Goal: Information Seeking & Learning: Learn about a topic

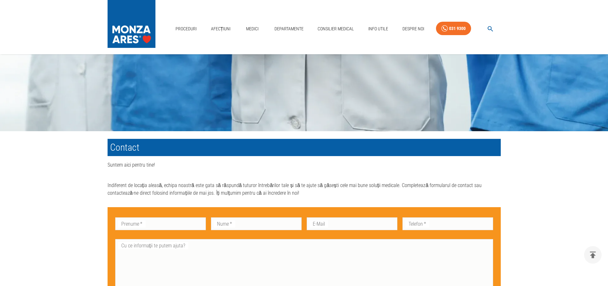
scroll to position [177, 0]
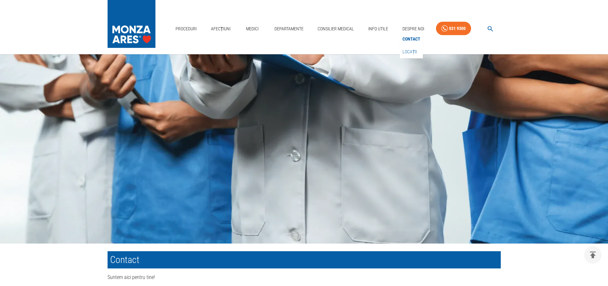
click at [406, 48] on link "Locații" at bounding box center [409, 52] width 17 height 11
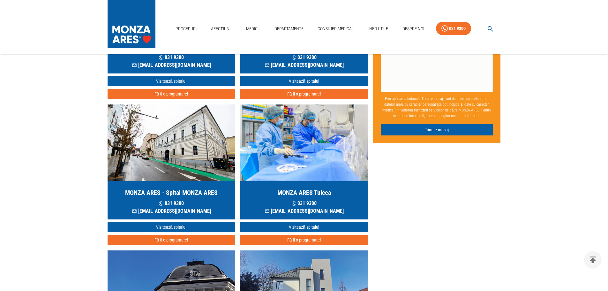
scroll to position [160, 0]
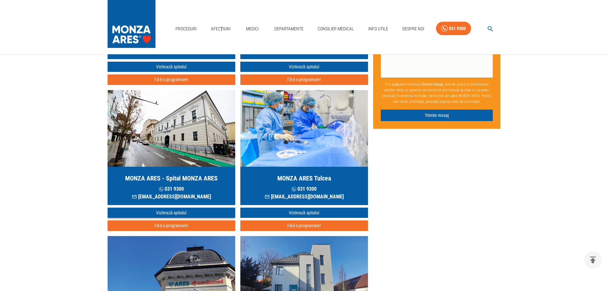
click at [173, 211] on link "Vizitează spitalul" at bounding box center [172, 212] width 128 height 11
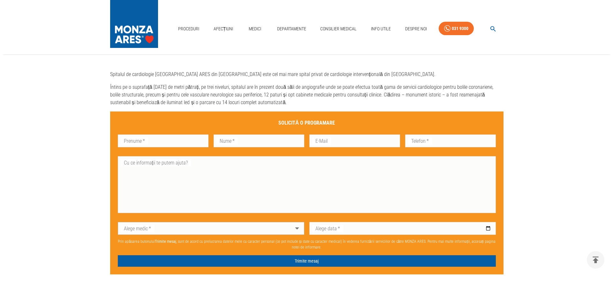
scroll to position [319, 0]
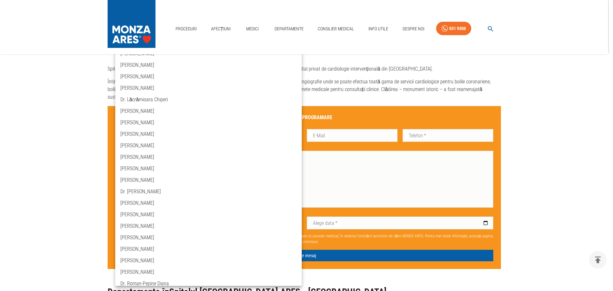
scroll to position [434, 0]
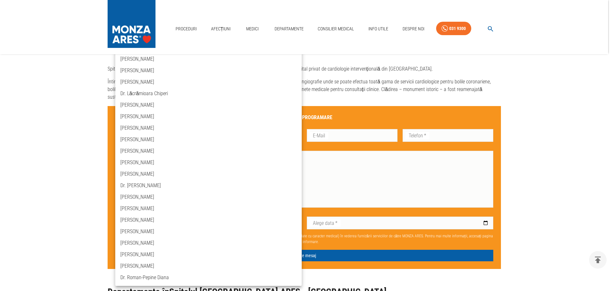
click at [490, 29] on icon "button" at bounding box center [490, 28] width 7 height 7
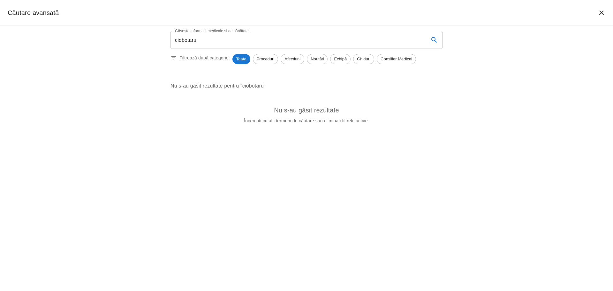
scroll to position [160, 0]
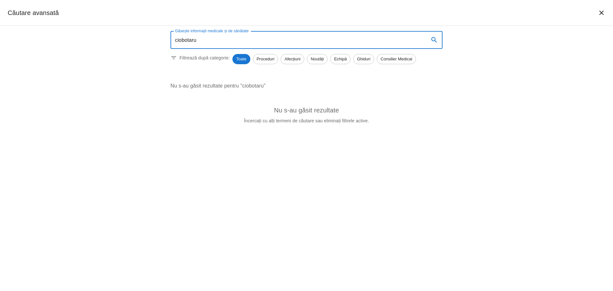
click at [202, 37] on input "ciobotaru" at bounding box center [296, 40] width 253 height 18
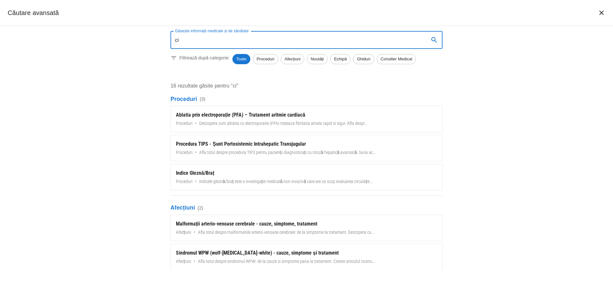
type input "c"
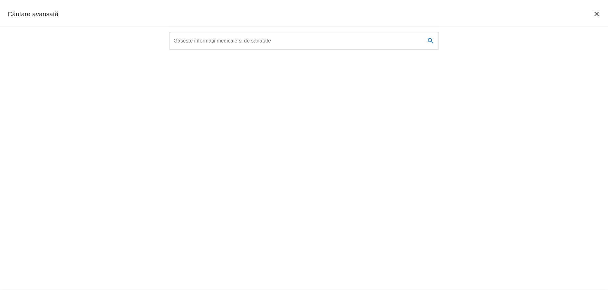
scroll to position [192, 0]
click at [604, 10] on icon "închide căutarea" at bounding box center [602, 13] width 8 height 8
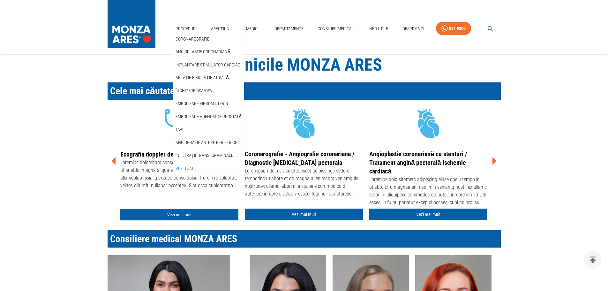
click at [193, 167] on link "Vezi Toate" at bounding box center [185, 168] width 23 height 11
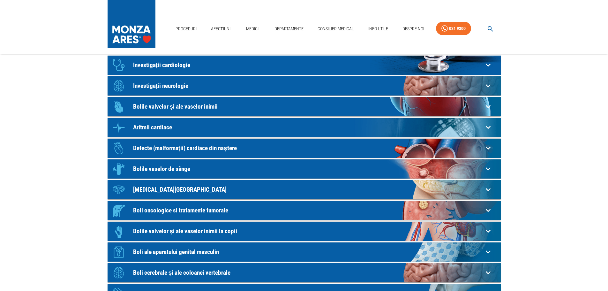
scroll to position [32, 0]
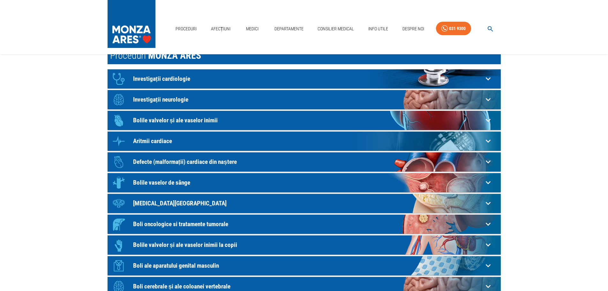
click at [184, 179] on p "Bolile vaselor de sânge" at bounding box center [308, 182] width 350 height 7
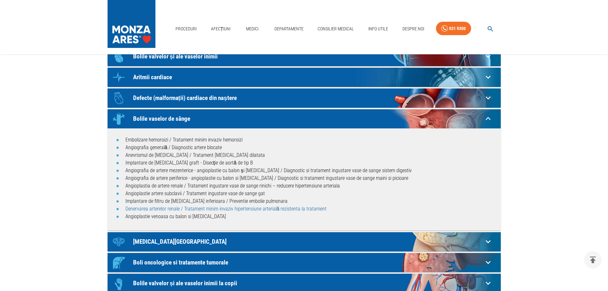
scroll to position [128, 0]
